Goal: Task Accomplishment & Management: Manage account settings

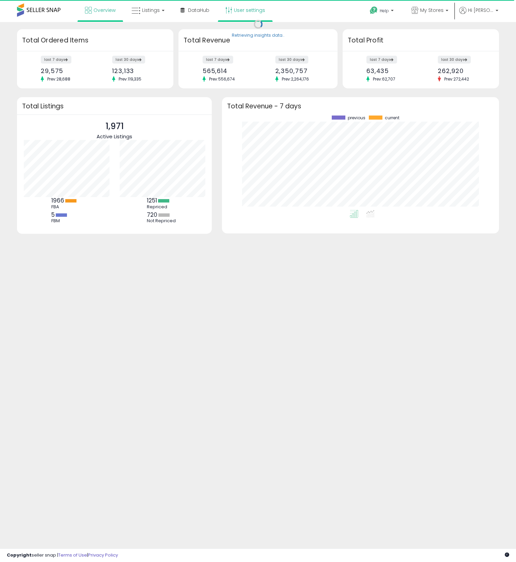
scroll to position [95, 263]
click at [244, 15] on link "User settings" at bounding box center [245, 10] width 50 height 20
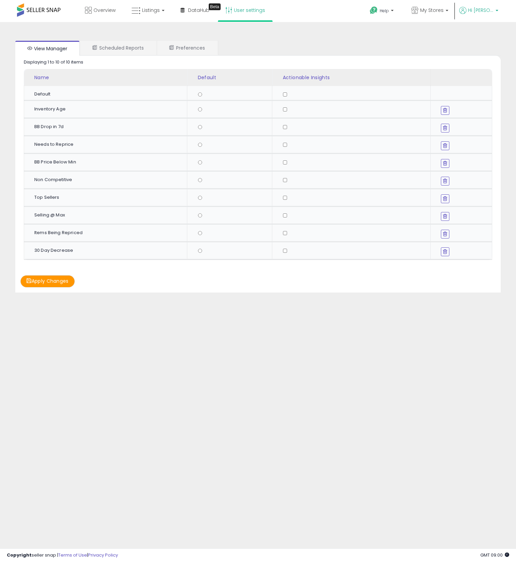
click at [481, 10] on span "Hi [PERSON_NAME]" at bounding box center [480, 10] width 25 height 7
click at [486, 38] on link "Account" at bounding box center [483, 36] width 18 height 6
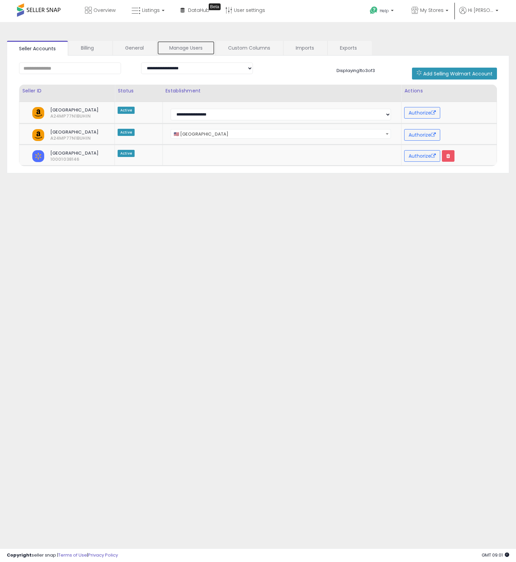
click at [187, 48] on link "Manage Users" at bounding box center [186, 48] width 58 height 14
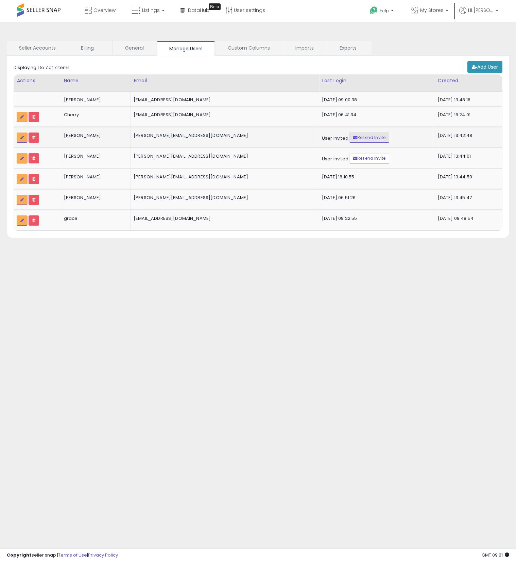
click at [349, 142] on link "Resend Invite" at bounding box center [369, 138] width 40 height 10
